Goal: Task Accomplishment & Management: Complete application form

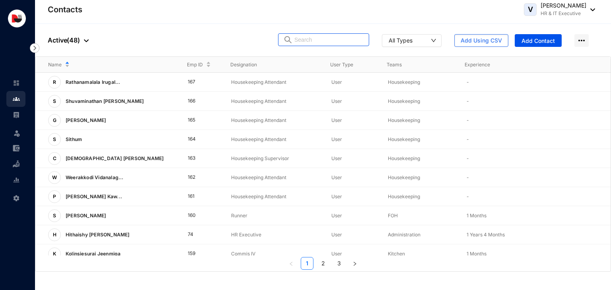
click at [316, 39] on input "text" at bounding box center [329, 40] width 70 height 12
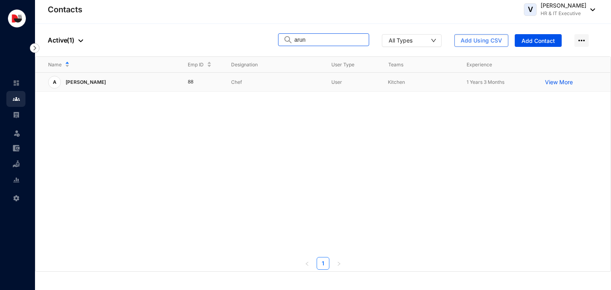
type input "arun"
click at [271, 79] on p "Chef" at bounding box center [274, 82] width 87 height 8
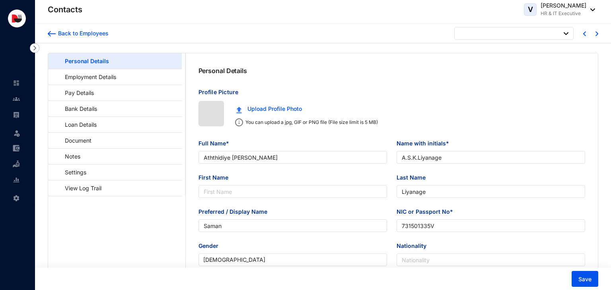
type input "[DATE]"
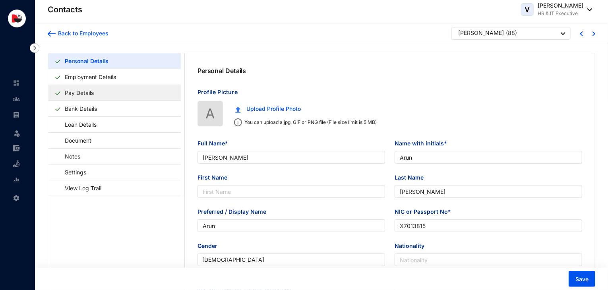
type input "[PERSON_NAME]"
type input "Arun"
type input "[PERSON_NAME]"
type input "Arun"
type input "X7013815"
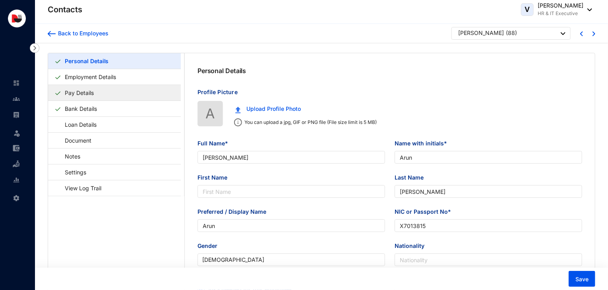
checkbox input "true"
type input "706465044"
type input "No-4, Villa Post- Beta Pars,Ps- Harlakhi, [GEOGRAPHIC_DATA]"
type input "[DATE]"
click at [97, 89] on link "Pay Details" at bounding box center [79, 93] width 35 height 16
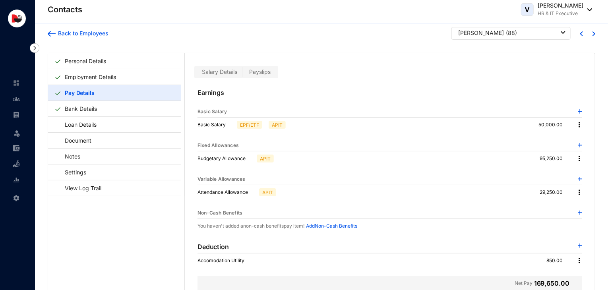
scroll to position [19, 0]
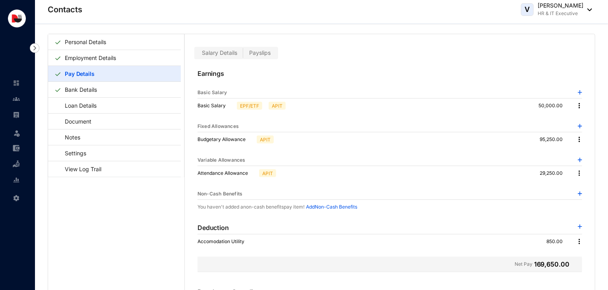
click at [579, 227] on img at bounding box center [580, 227] width 4 height 4
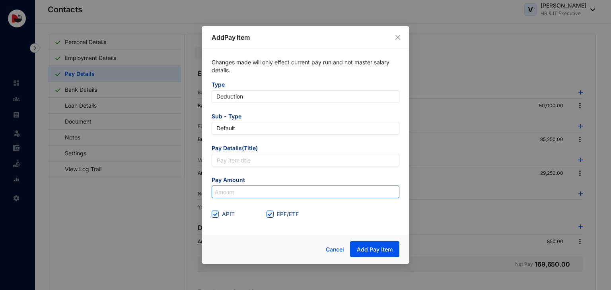
click at [256, 192] on input at bounding box center [305, 192] width 187 height 13
type input "1,660"
click at [213, 213] on input "APIT" at bounding box center [214, 214] width 6 height 6
checkbox input "false"
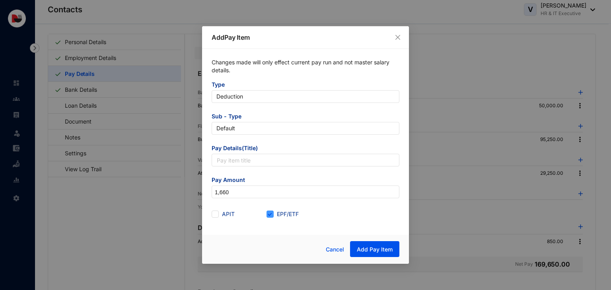
click at [270, 216] on span at bounding box center [269, 214] width 7 height 7
click at [270, 216] on input "EPF/ETF" at bounding box center [269, 214] width 6 height 6
checkbox input "false"
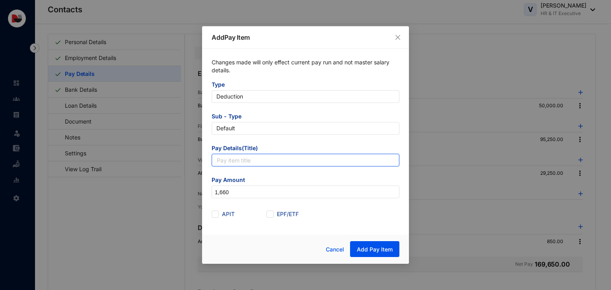
click at [254, 159] on input "text" at bounding box center [305, 160] width 188 height 13
drag, startPoint x: 268, startPoint y: 163, endPoint x: 203, endPoint y: 165, distance: 65.2
click at [203, 165] on div "Changes made will only effect current pay run and not master salary details. Ty…" at bounding box center [305, 139] width 207 height 181
paste input "le SIM Bill Deduction"
type input "Mobile SIM Bill Deduction"
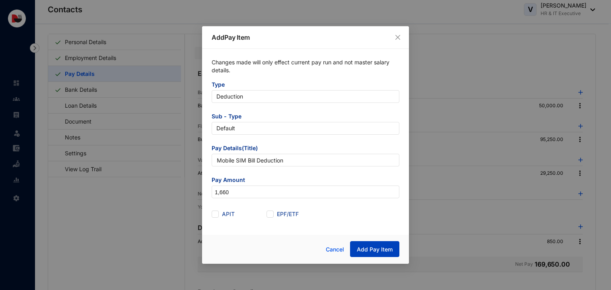
click at [382, 246] on span "Add Pay Item" at bounding box center [375, 250] width 36 height 8
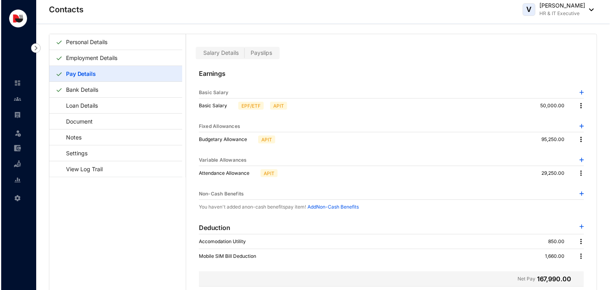
scroll to position [0, 0]
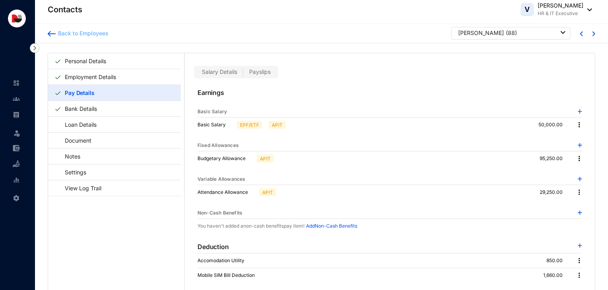
click at [92, 32] on div "Back to Employees" at bounding box center [82, 33] width 53 height 8
